Goal: Transaction & Acquisition: Purchase product/service

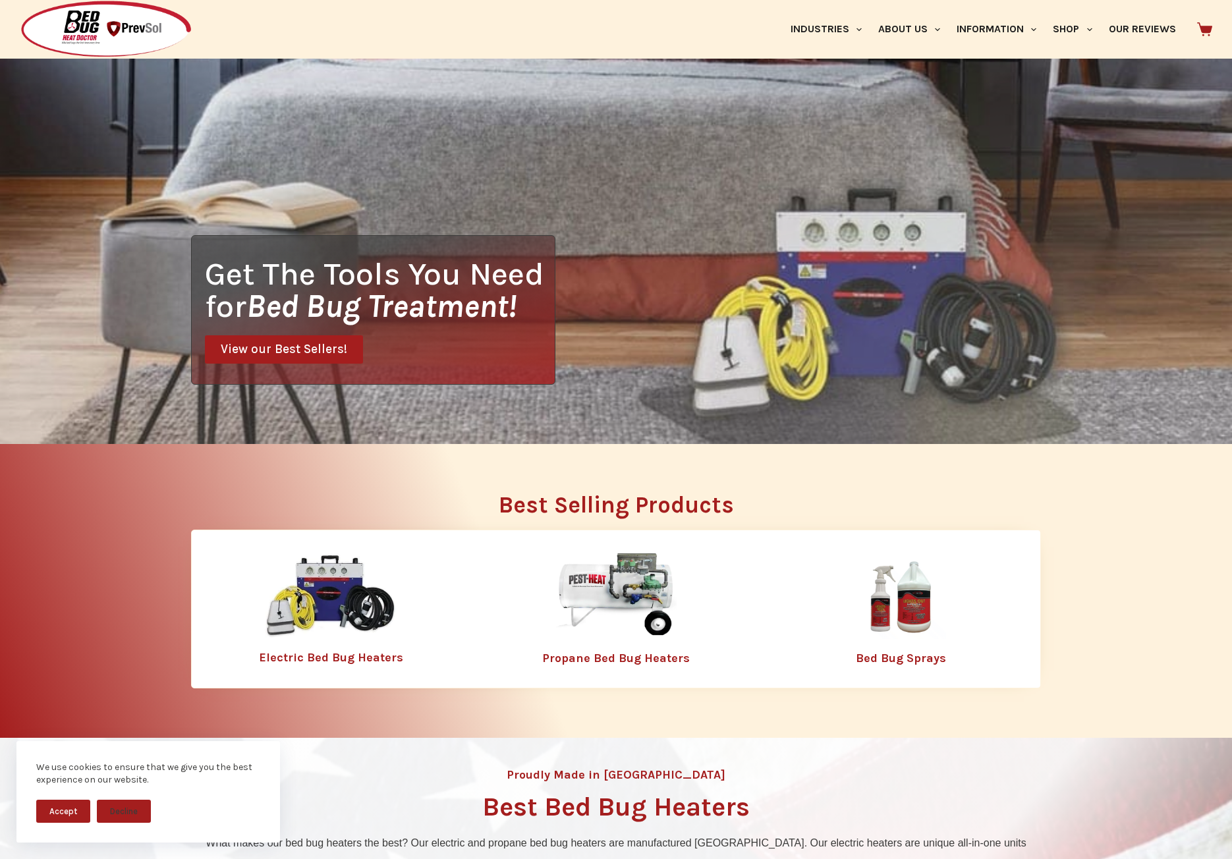
scroll to position [264, 0]
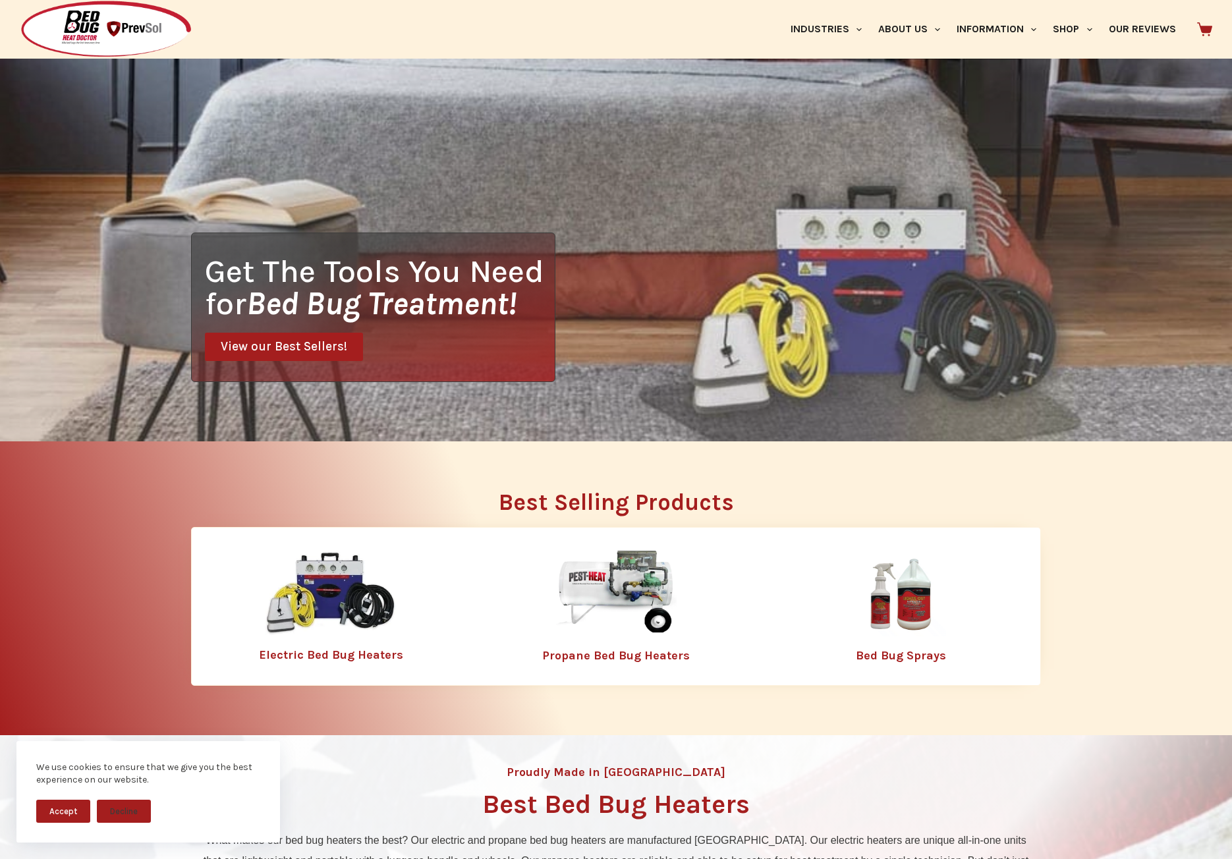
click at [59, 811] on button "Accept" at bounding box center [63, 811] width 54 height 23
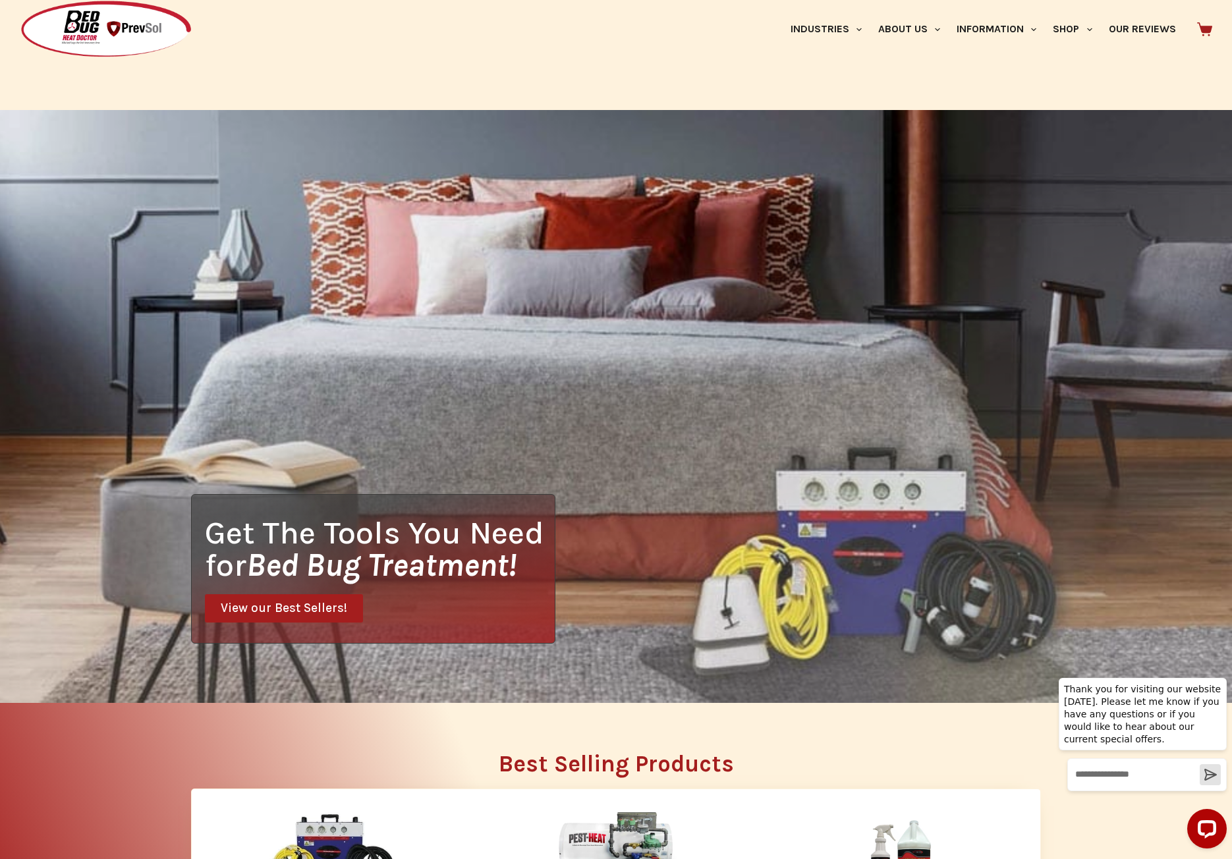
scroll to position [0, 0]
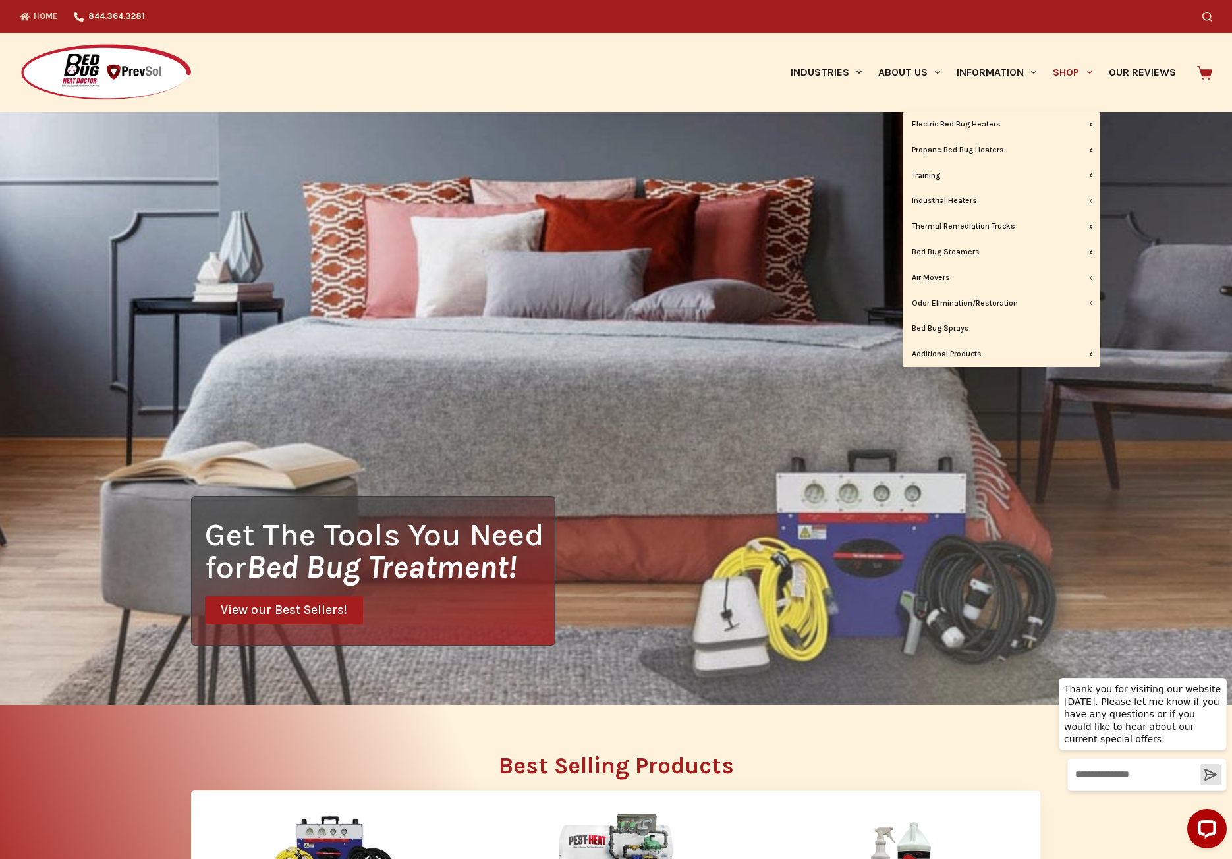
click at [1081, 72] on link "Shop" at bounding box center [1072, 72] width 55 height 79
click at [1062, 76] on link "Shop" at bounding box center [1072, 72] width 55 height 79
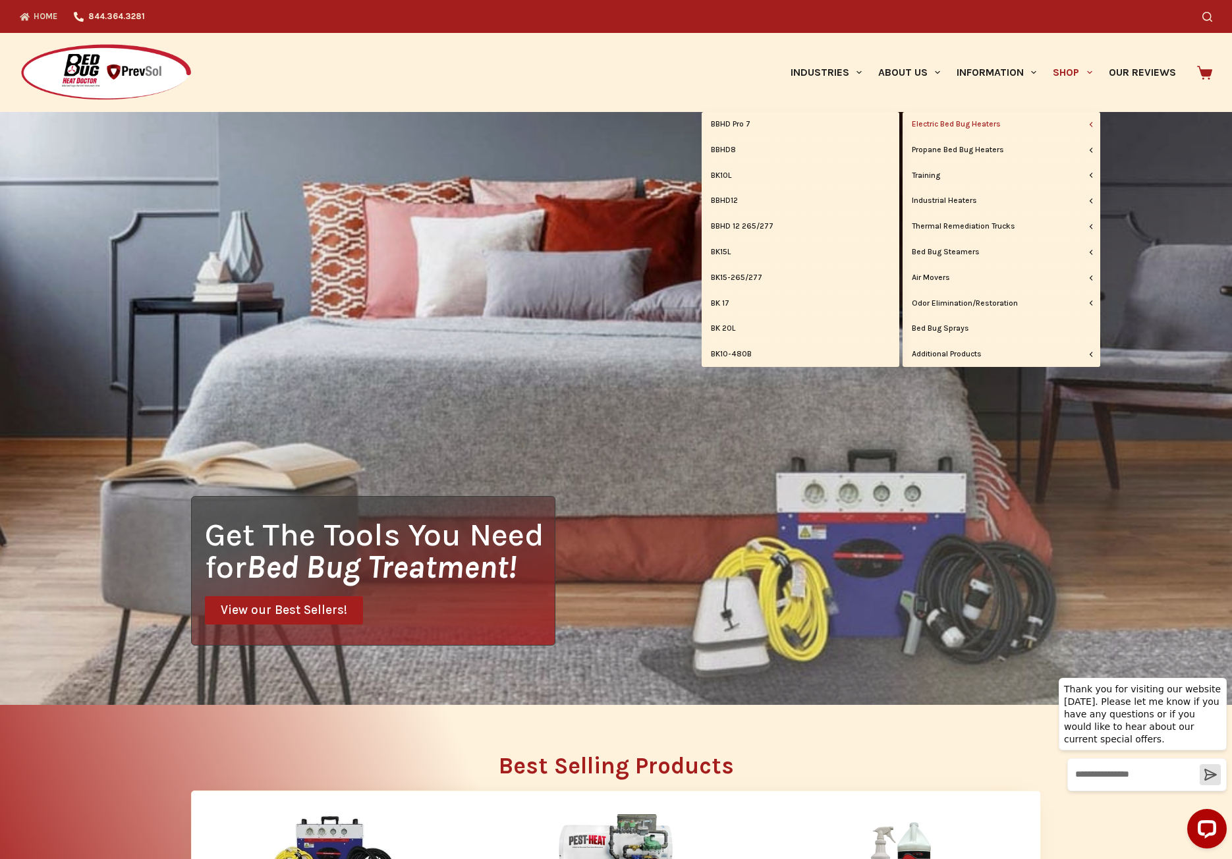
click at [1031, 127] on link "Electric Bed Bug Heaters" at bounding box center [1002, 124] width 198 height 25
